Goal: Task Accomplishment & Management: Manage account settings

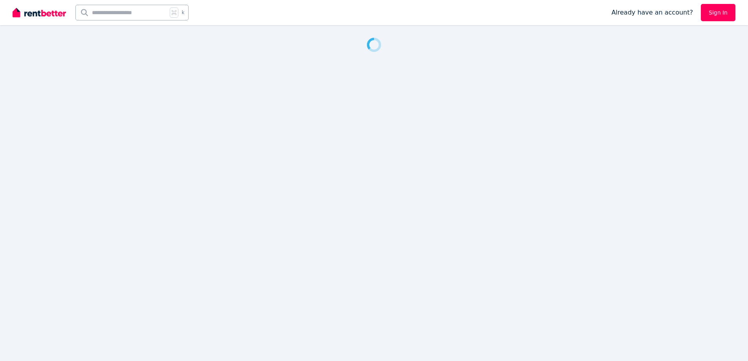
drag, startPoint x: 0, startPoint y: 0, endPoint x: 370, endPoint y: 189, distance: 415.8
click at [370, 189] on div at bounding box center [374, 180] width 748 height 361
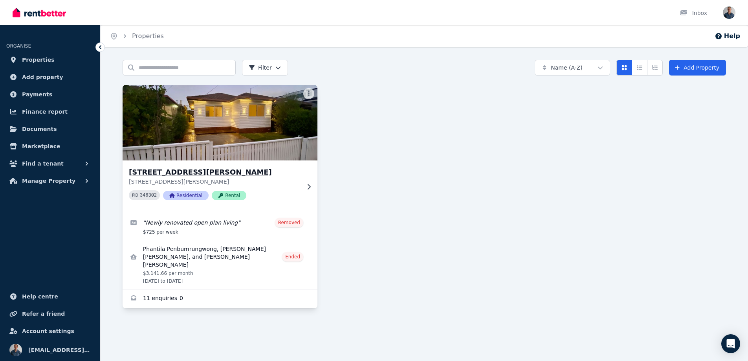
click at [295, 184] on p "3 Dudley Street, Footscray VIC 3011" at bounding box center [214, 182] width 171 height 8
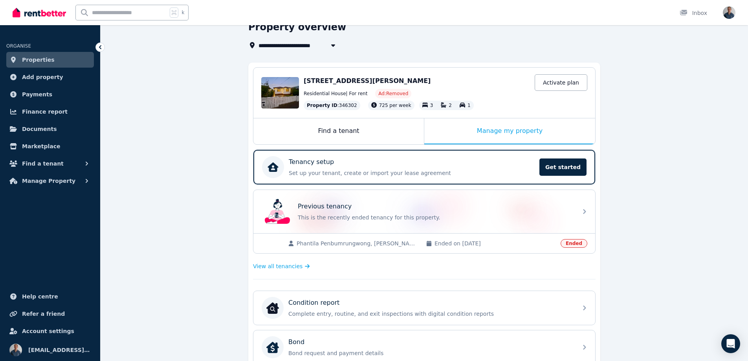
scroll to position [44, 0]
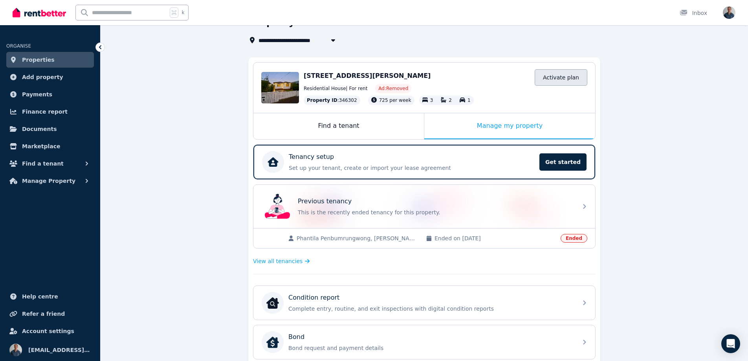
click at [549, 75] on link "Activate plan" at bounding box center [561, 77] width 53 height 16
